Goal: Navigation & Orientation: Go to known website

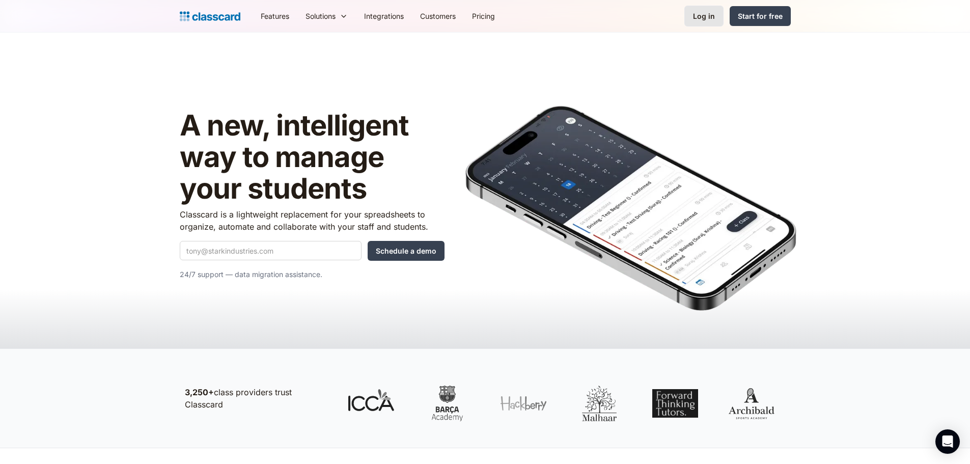
click at [700, 15] on div "Log in" at bounding box center [704, 16] width 22 height 11
click at [715, 20] on div "Log in" at bounding box center [704, 16] width 22 height 11
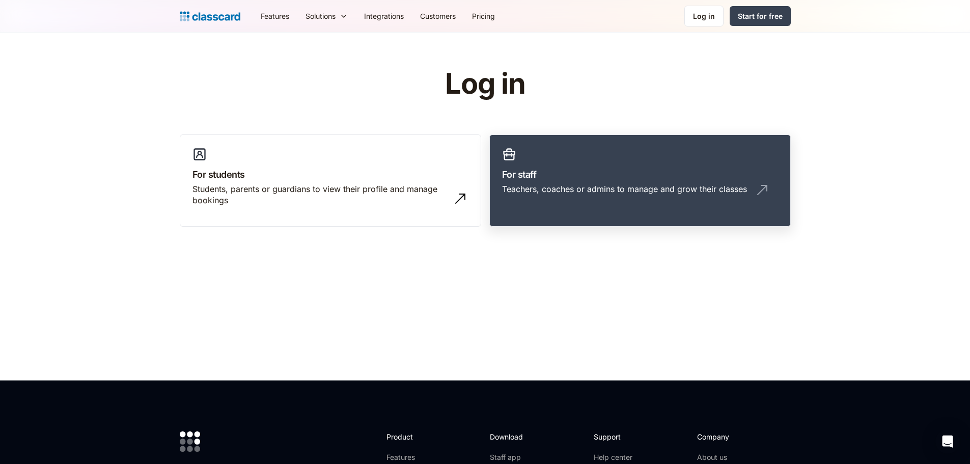
click at [544, 195] on div "Teachers, coaches or admins to manage and grow their classes" at bounding box center [640, 192] width 276 height 19
